Goal: Check status: Check status

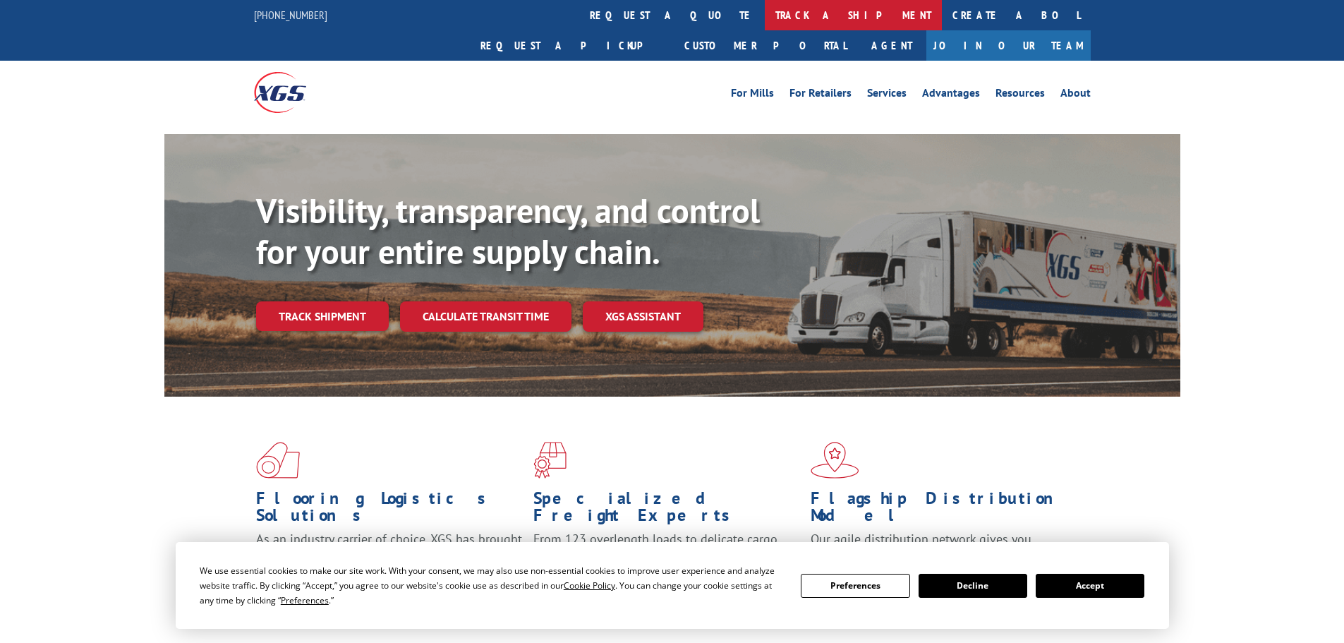
click at [765, 12] on link "track a shipment" at bounding box center [853, 15] width 177 height 30
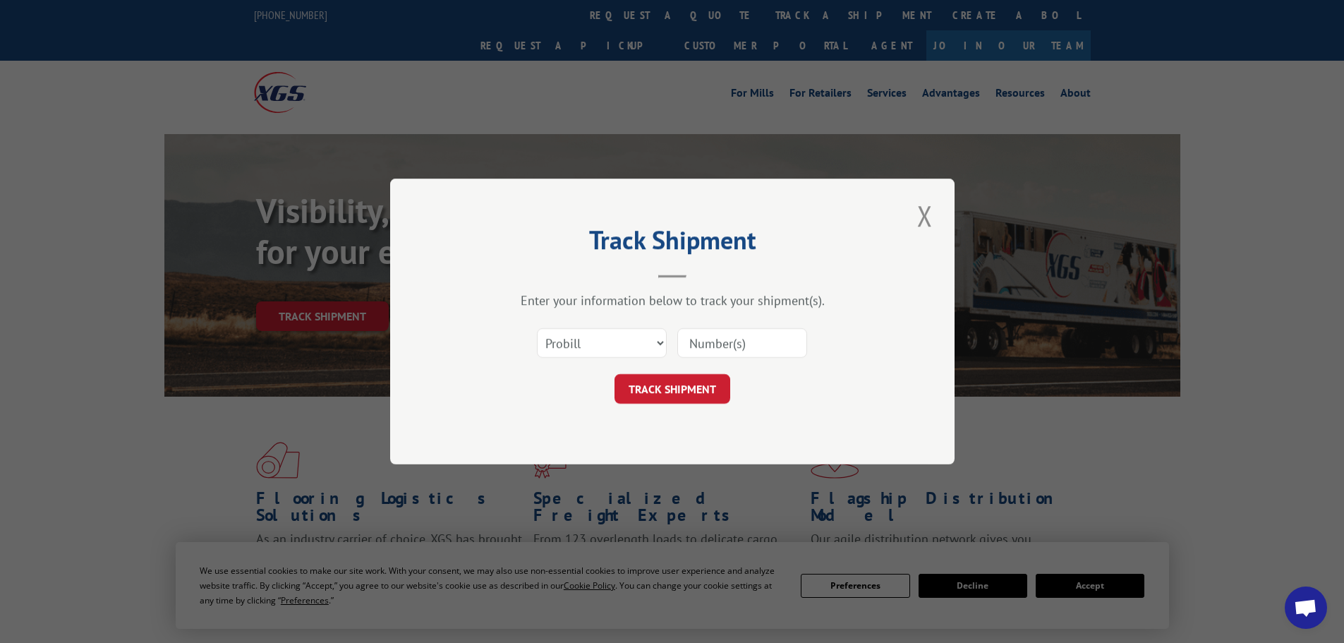
click at [751, 345] on input at bounding box center [742, 343] width 130 height 30
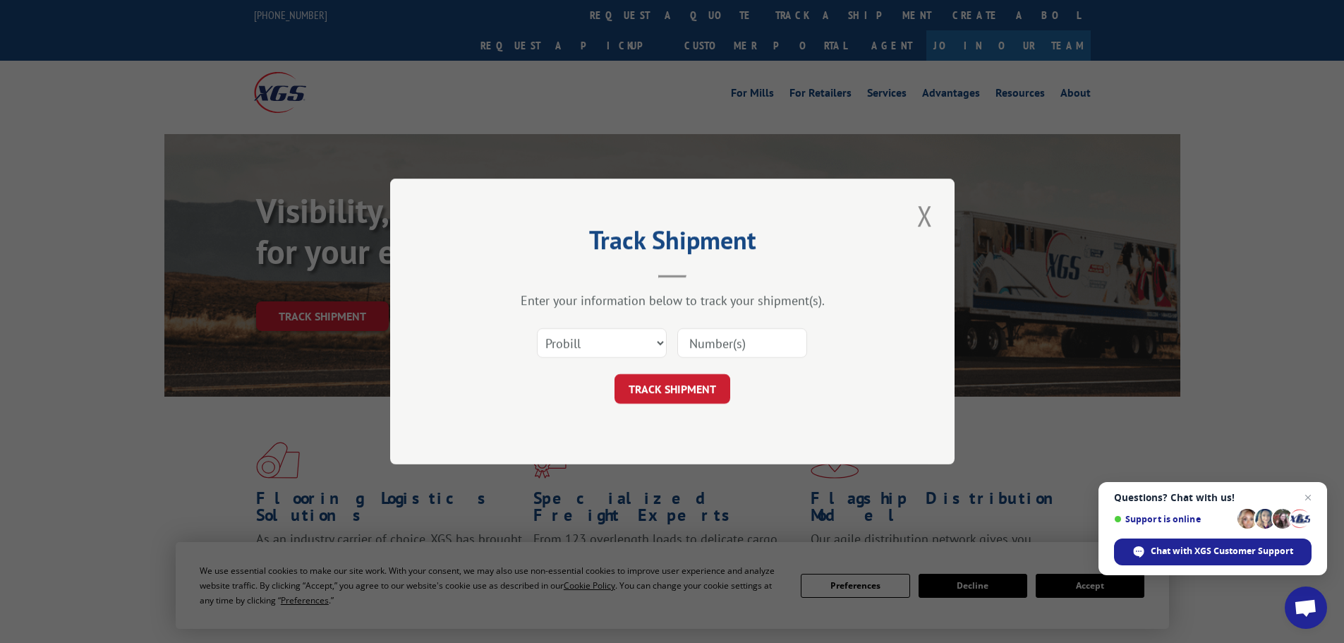
paste input "4833395"
type input "4833395"
click at [676, 387] on button "TRACK SHIPMENT" at bounding box center [672, 389] width 116 height 30
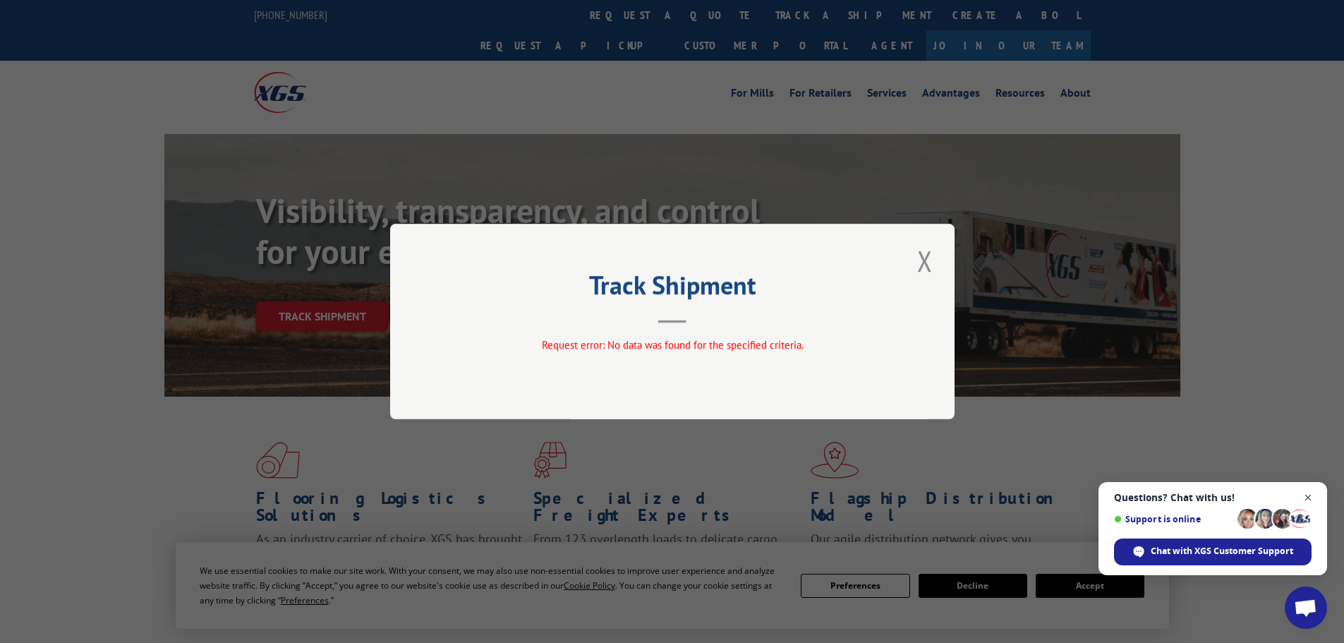
click at [1303, 499] on span "Open chat" at bounding box center [1308, 498] width 18 height 18
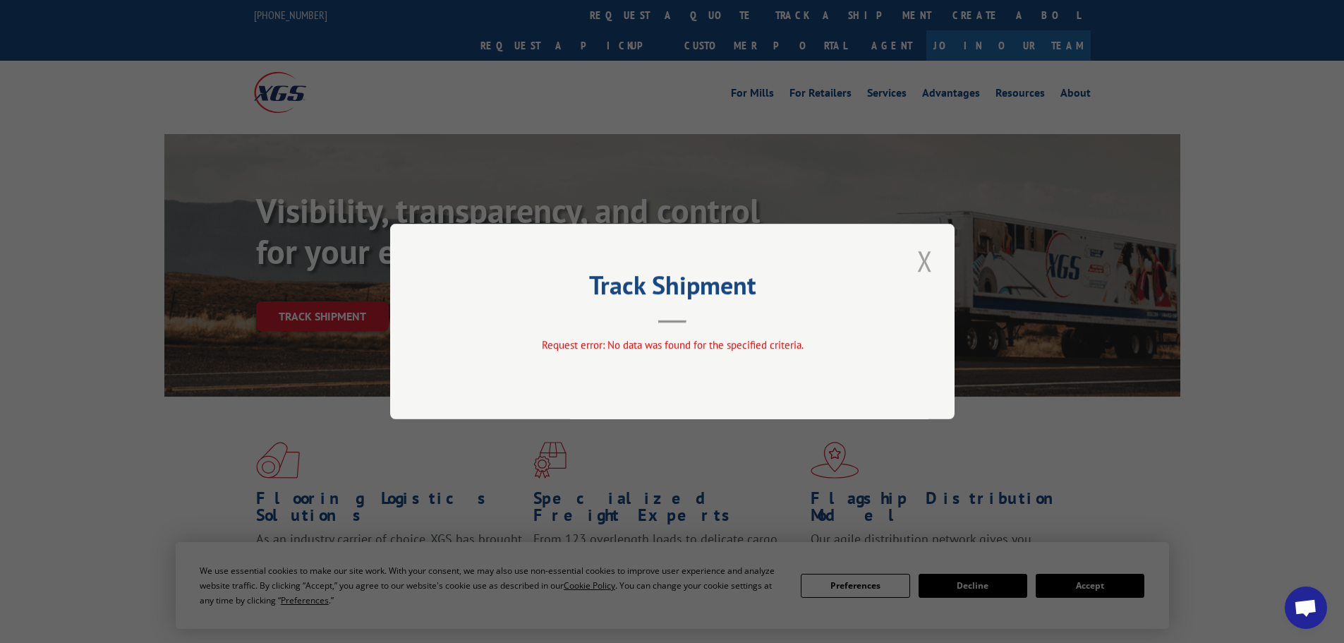
click at [932, 258] on button "Close modal" at bounding box center [925, 260] width 24 height 39
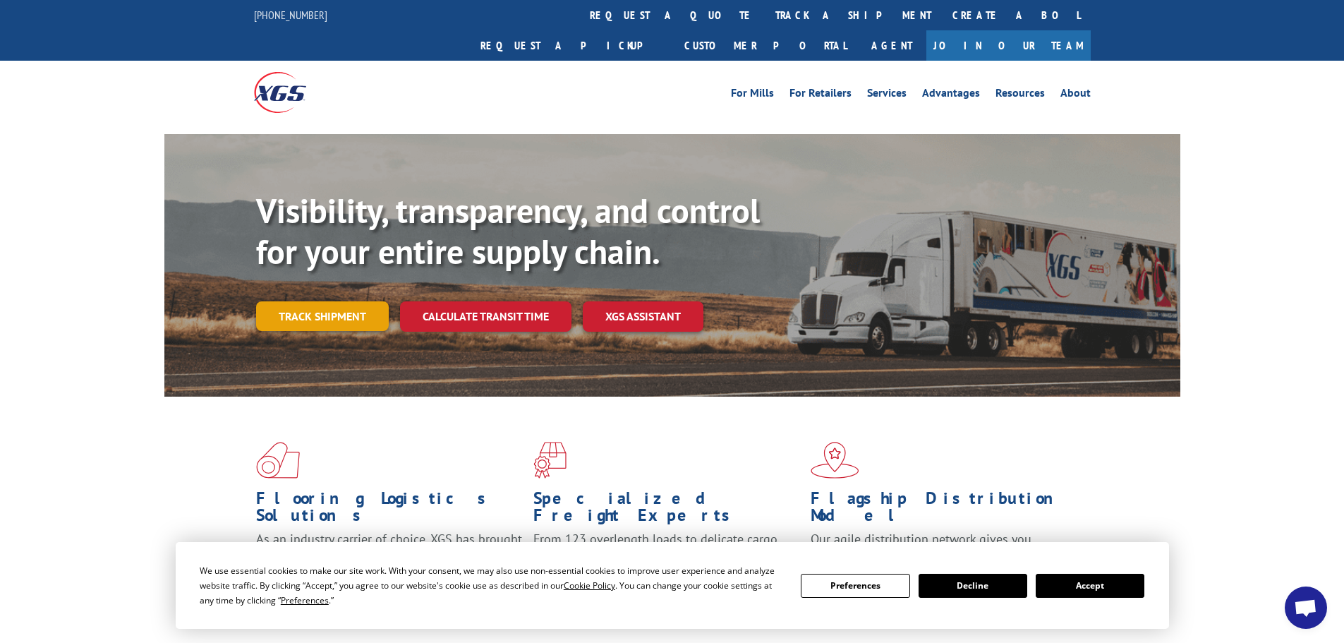
click at [339, 301] on link "Track shipment" at bounding box center [322, 316] width 133 height 30
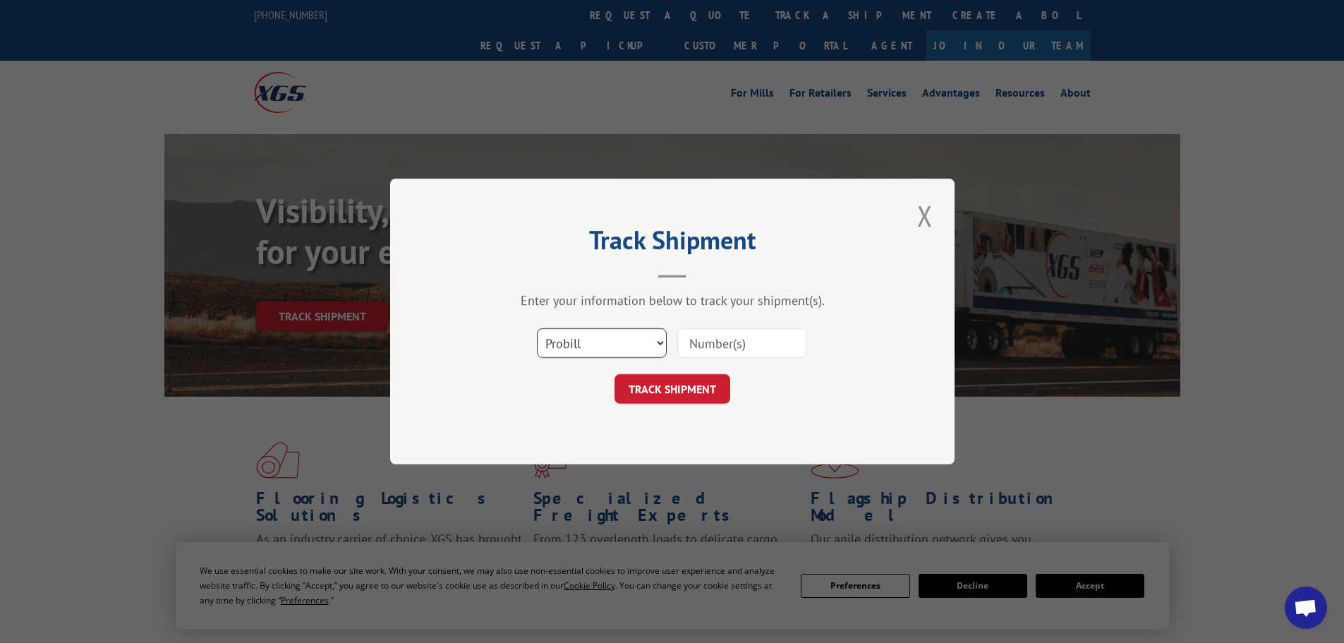
click at [624, 335] on select "Select category... Probill BOL PO" at bounding box center [602, 343] width 130 height 30
select select "bol"
click at [537, 328] on select "Select category... Probill BOL PO" at bounding box center [602, 343] width 130 height 30
click at [710, 351] on input at bounding box center [742, 343] width 130 height 30
paste input "4833395"
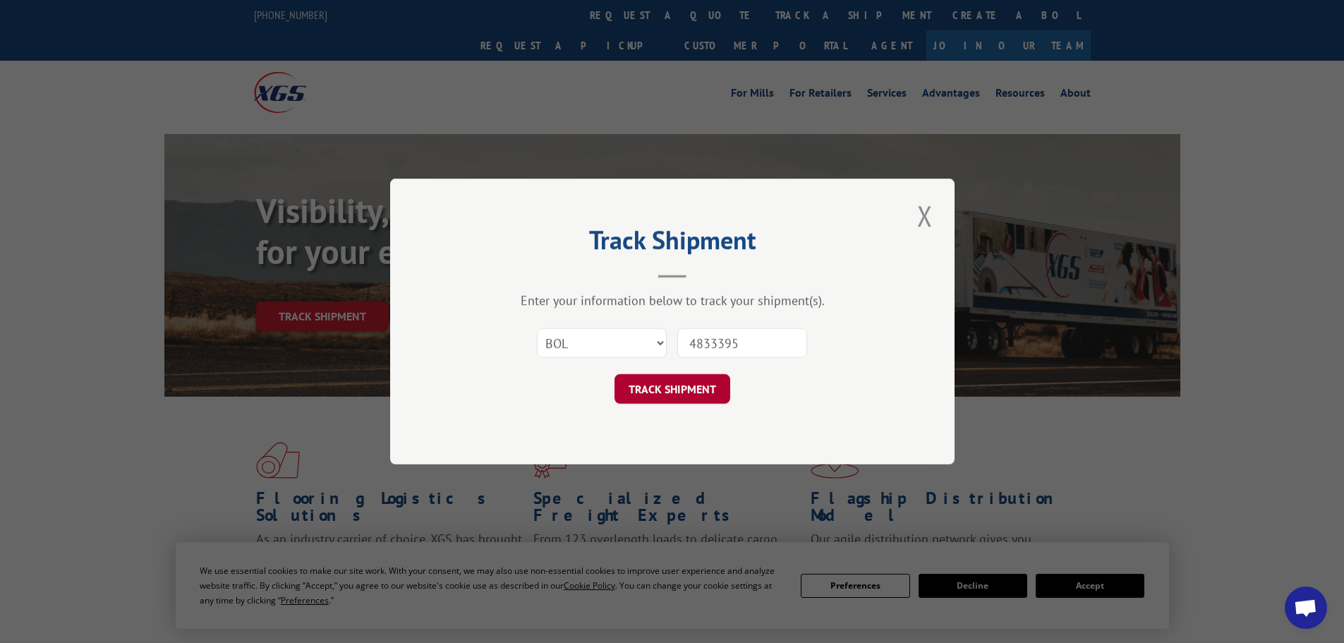
type input "4833395"
click at [659, 390] on button "TRACK SHIPMENT" at bounding box center [672, 389] width 116 height 30
